Goal: Transaction & Acquisition: Purchase product/service

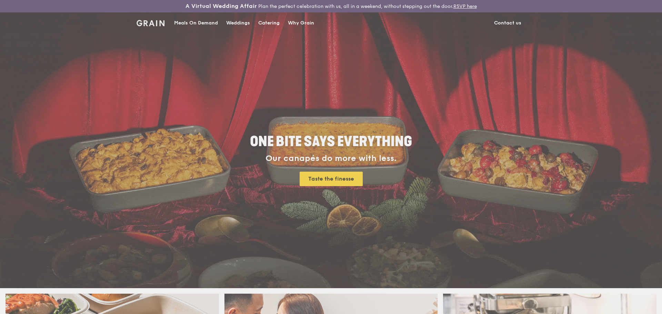
click at [268, 22] on div "Weddings by Grain presents Plan the perfect celebration with us, all in a weeke…" at bounding box center [331, 157] width 662 height 314
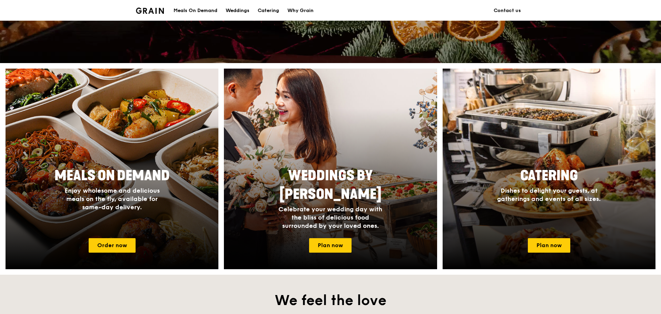
scroll to position [242, 0]
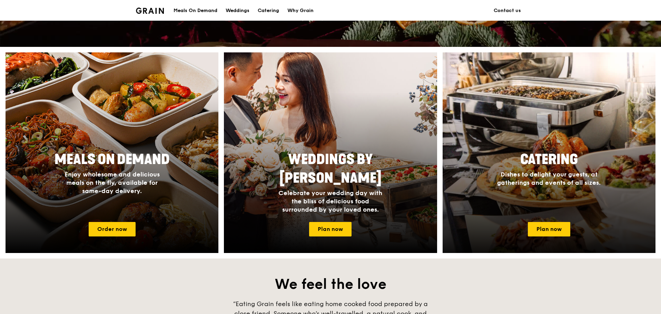
click at [644, 210] on div "Catering Dishes to delight your guests, at gatherings and events of all sizes." at bounding box center [549, 182] width 213 height 69
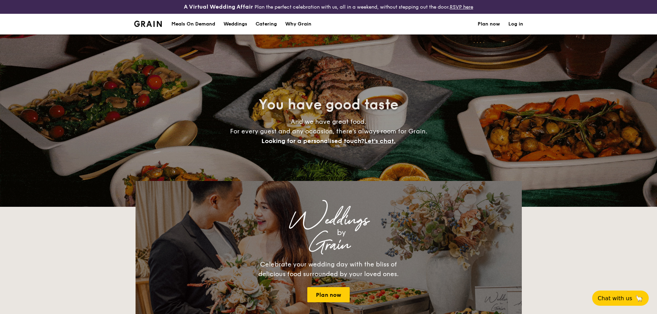
select select
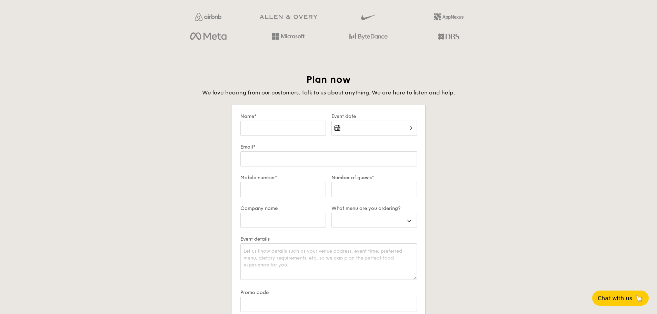
scroll to position [1346, 0]
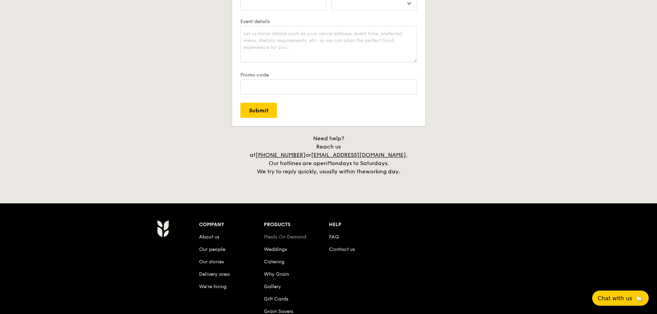
click at [282, 234] on link "Meals On Demand" at bounding box center [285, 237] width 42 height 6
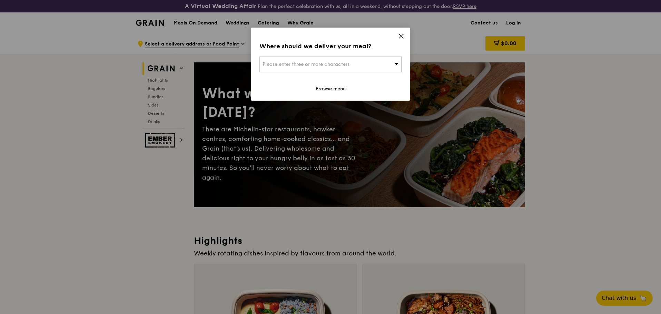
click at [403, 33] on icon at bounding box center [401, 36] width 6 height 6
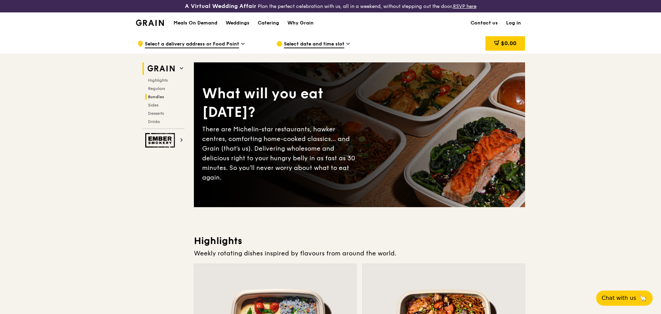
click at [158, 96] on span "Bundles" at bounding box center [156, 97] width 16 height 5
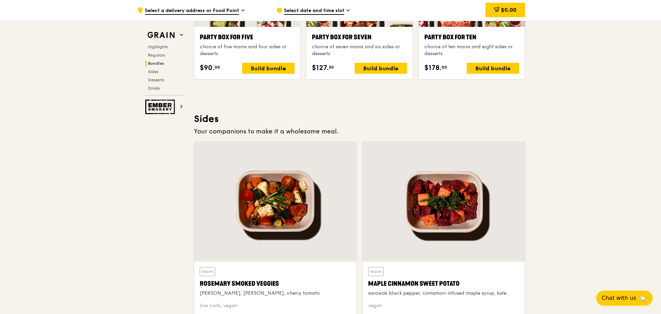
scroll to position [1552, 0]
